Goal: Information Seeking & Learning: Find contact information

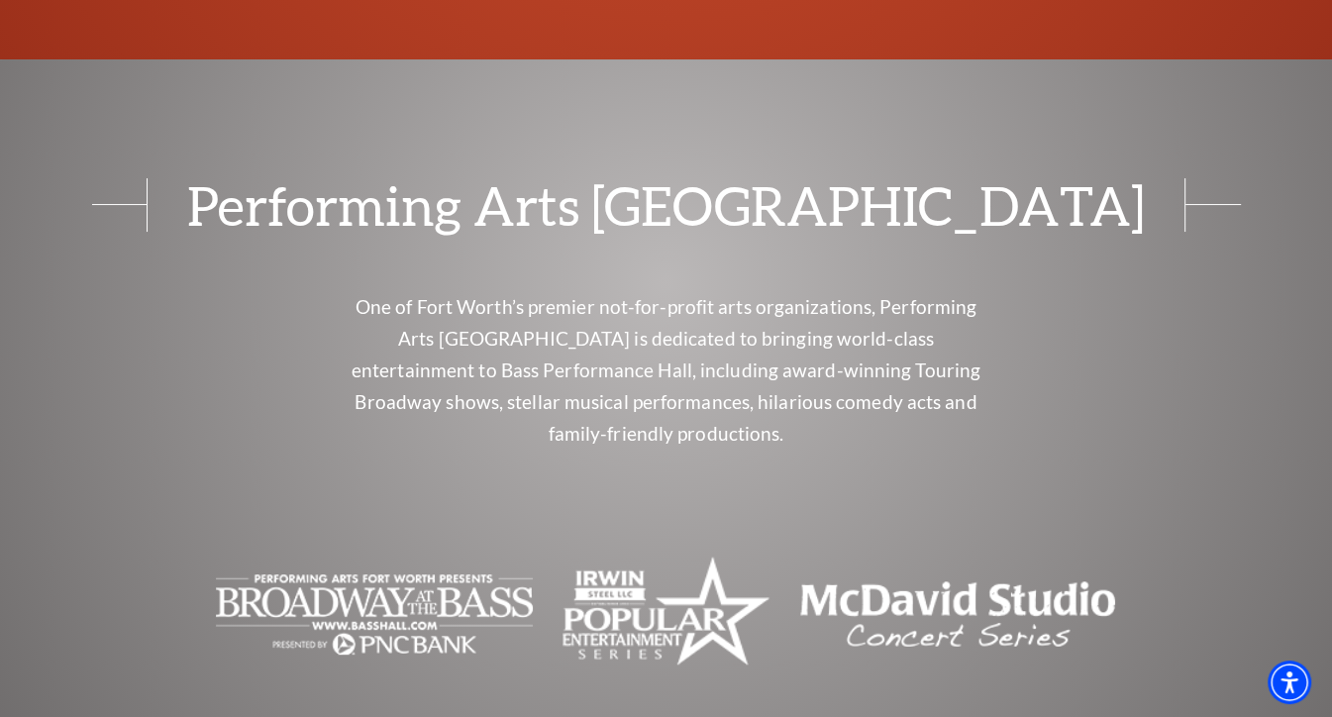
scroll to position [7053, 0]
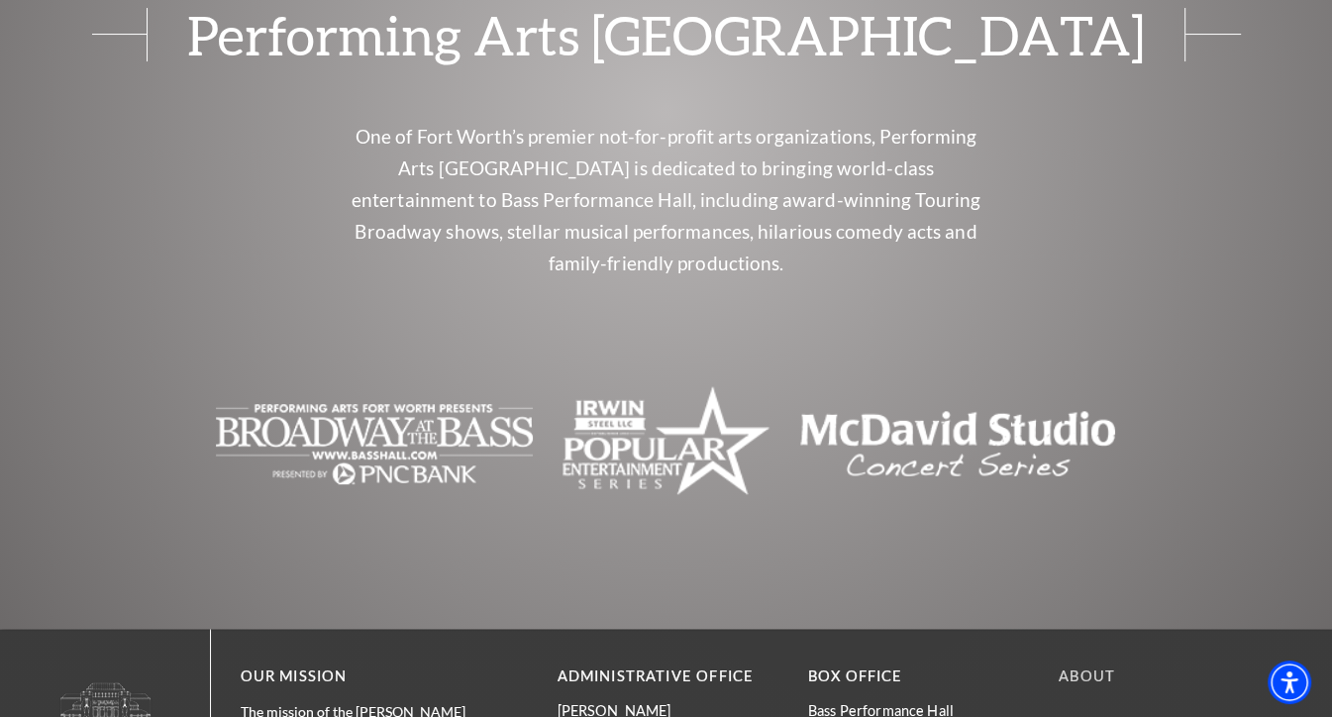
click at [1084, 667] on link "About" at bounding box center [1087, 675] width 56 height 17
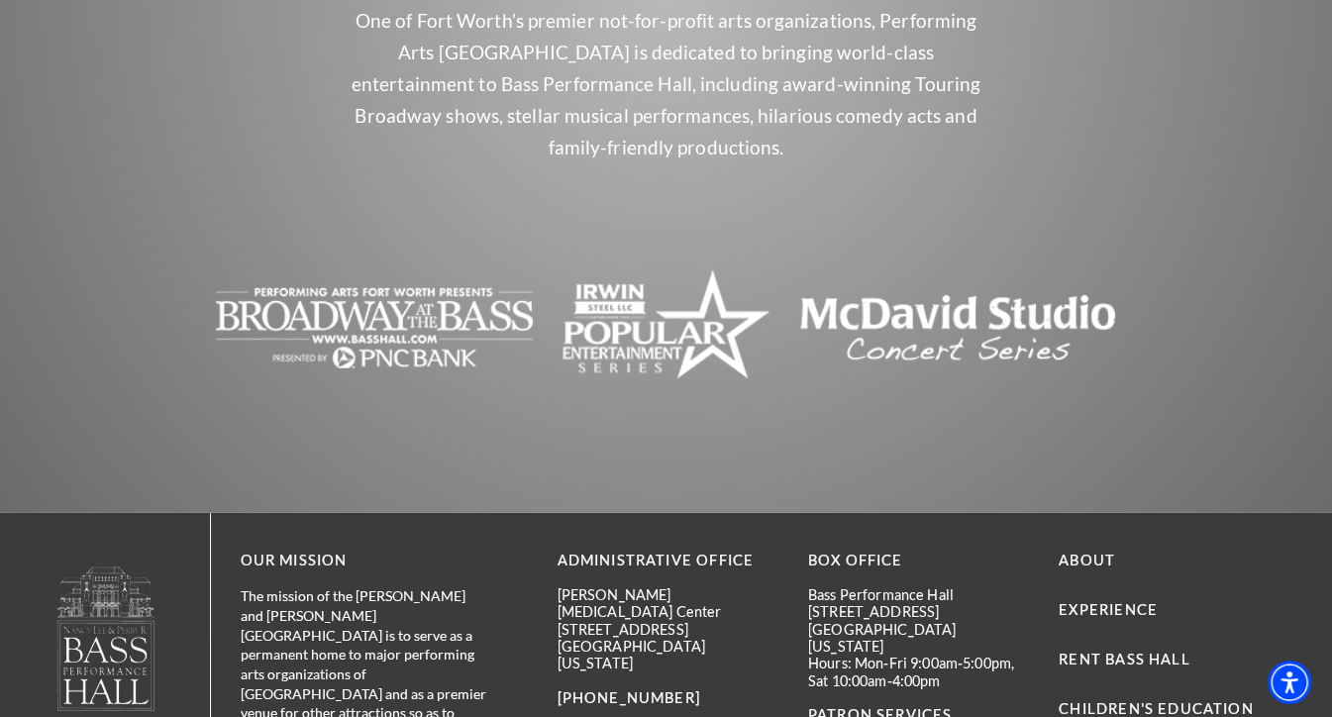
scroll to position [4848, 0]
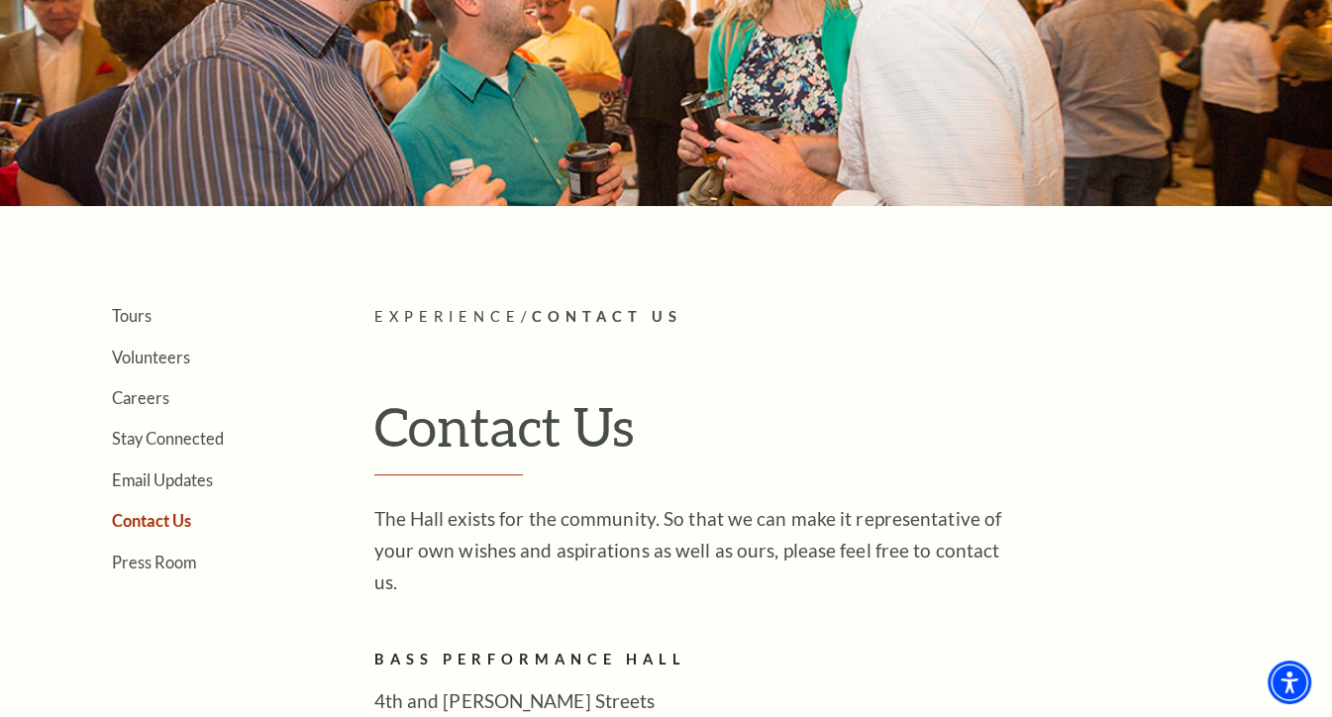
scroll to position [218, 0]
click at [132, 391] on link "Careers" at bounding box center [140, 396] width 57 height 19
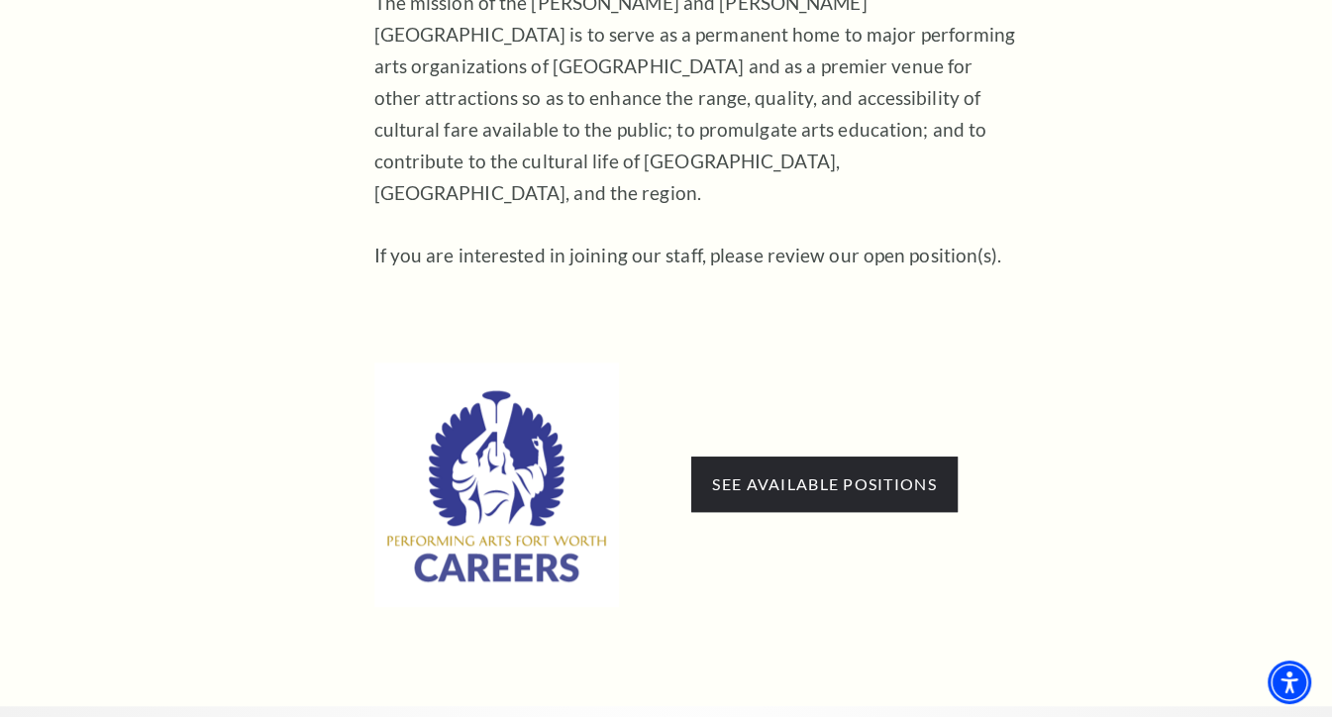
scroll to position [1045, 0]
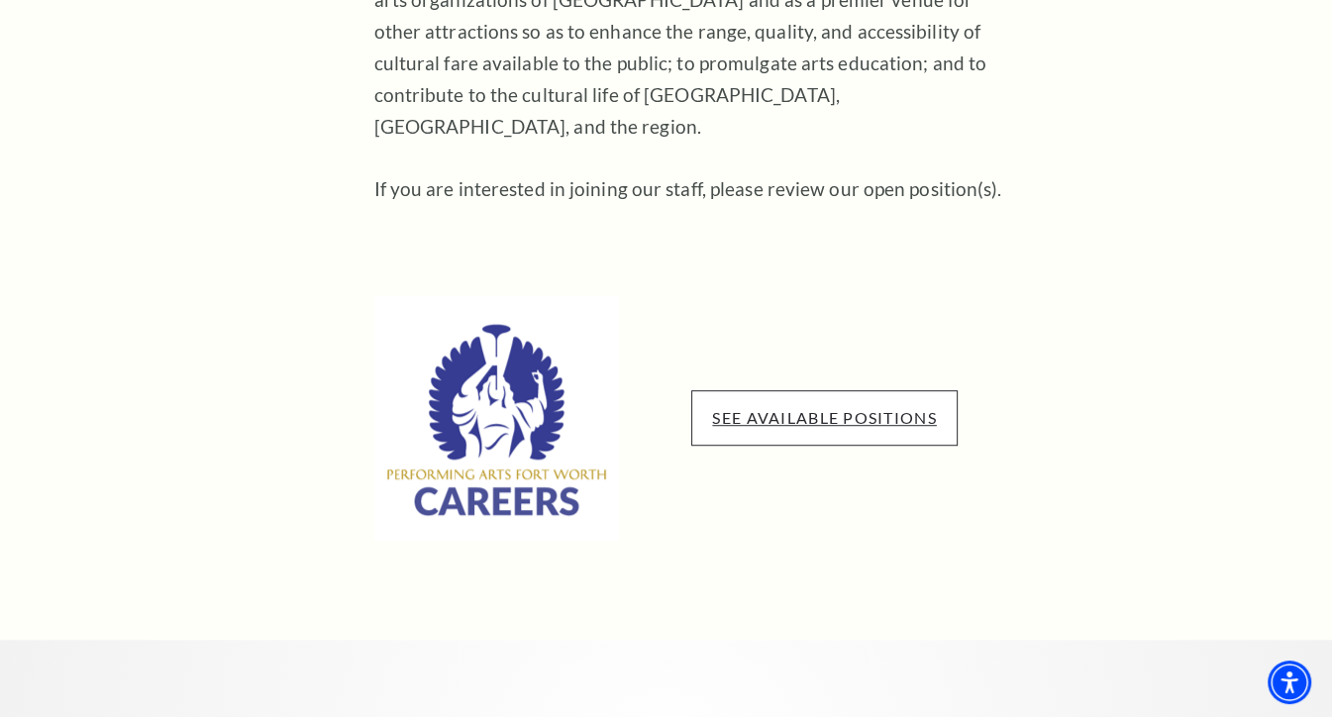
click at [796, 408] on link "See available positions" at bounding box center [824, 417] width 224 height 19
click at [801, 408] on link "See available positions" at bounding box center [824, 417] width 224 height 19
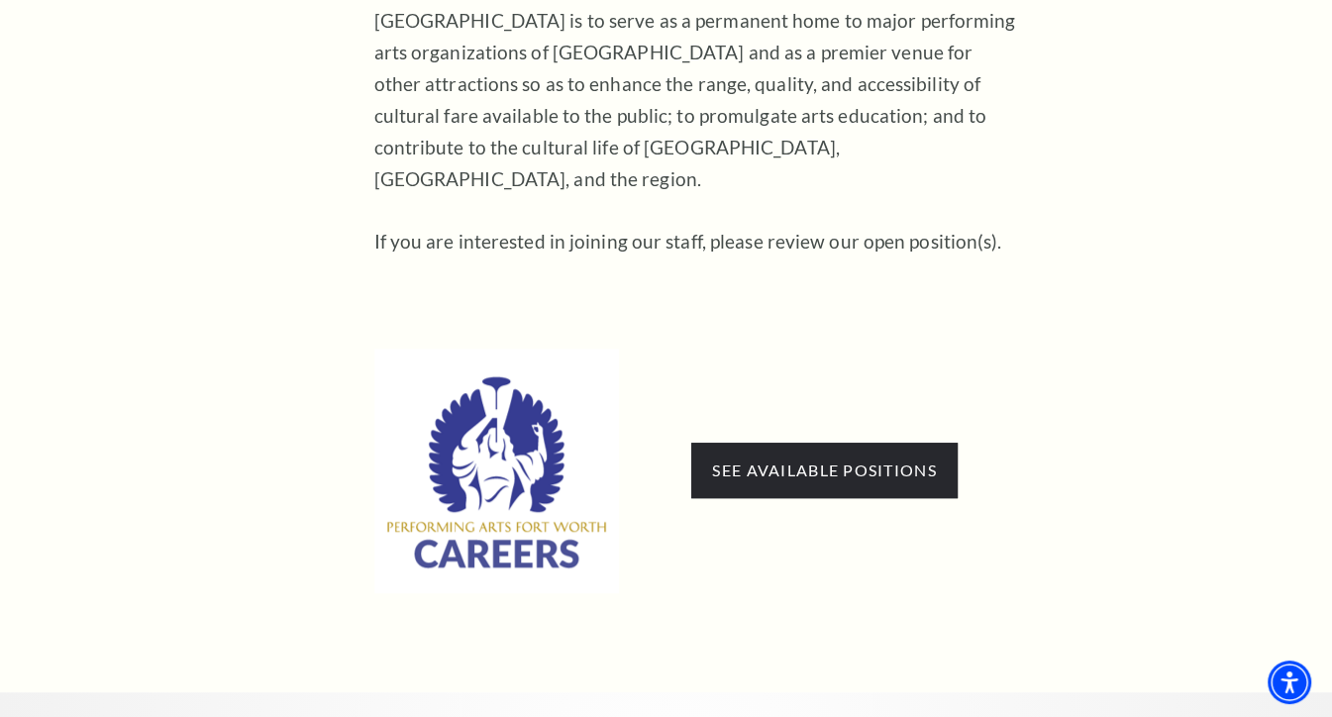
scroll to position [993, 0]
